Goal: Check status: Check status

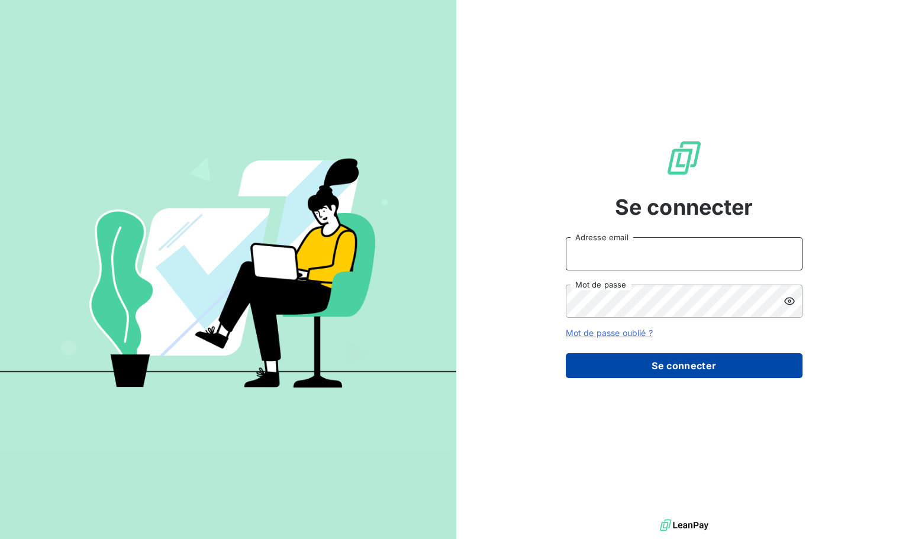
type input "s.sam_essome@br-agency.fr"
click at [675, 363] on button "Se connecter" at bounding box center [684, 365] width 237 height 25
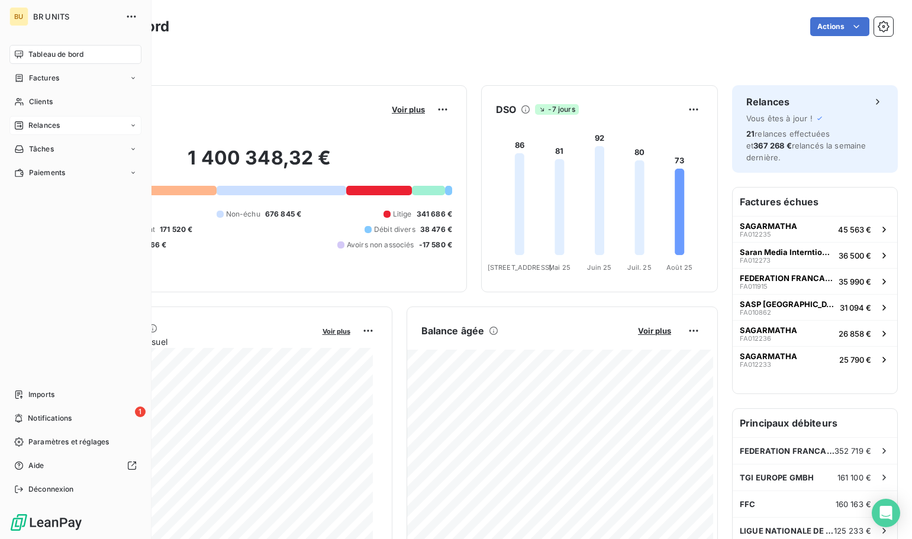
click at [40, 121] on span "Relances" at bounding box center [43, 125] width 31 height 11
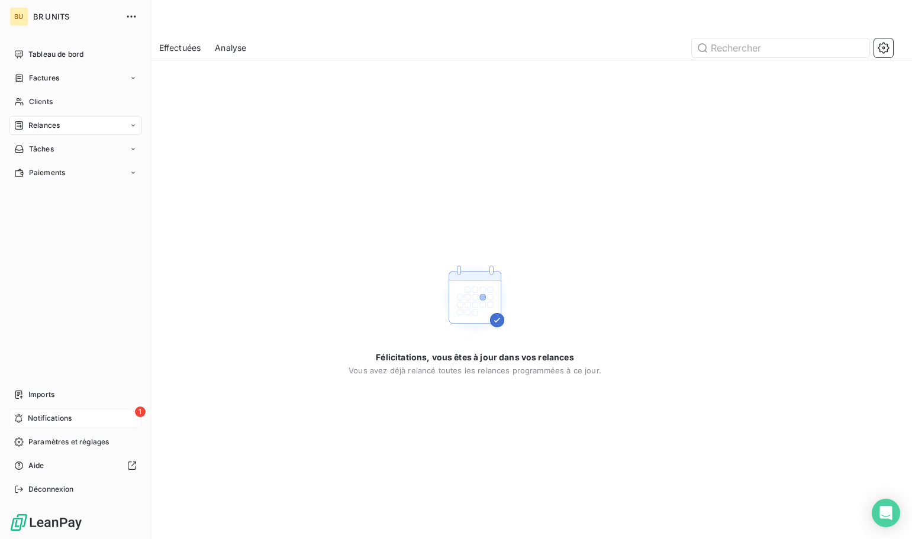
click at [67, 409] on div "1 Notifications" at bounding box center [75, 418] width 132 height 19
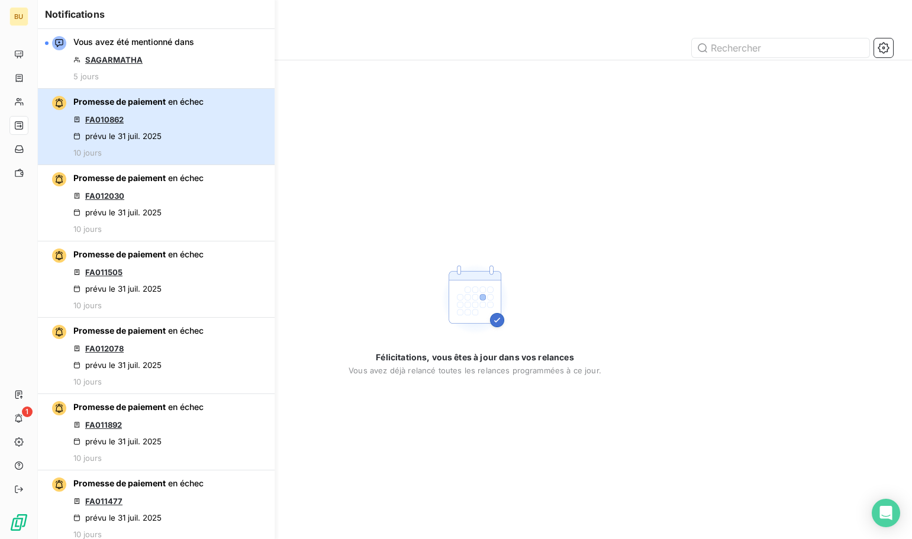
click at [197, 122] on div "Promesse de paiement en échec FA010862 prévu le 31 juil. 2025 10 jours" at bounding box center [138, 127] width 130 height 62
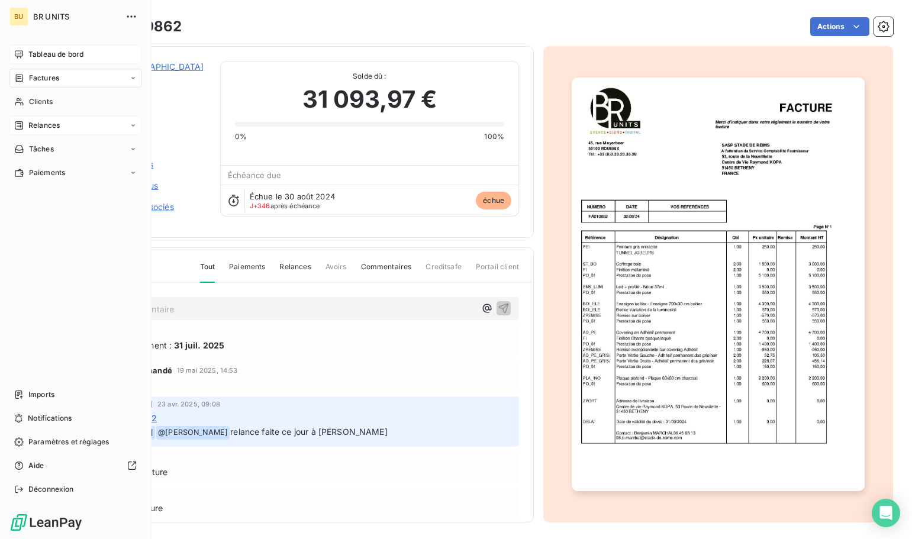
click at [55, 53] on span "Tableau de bord" at bounding box center [55, 54] width 55 height 11
